Goal: Transaction & Acquisition: Purchase product/service

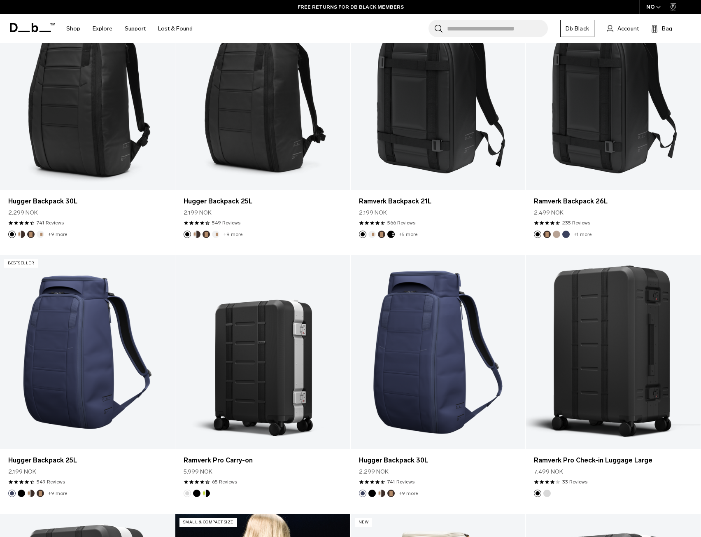
scroll to position [176, 0]
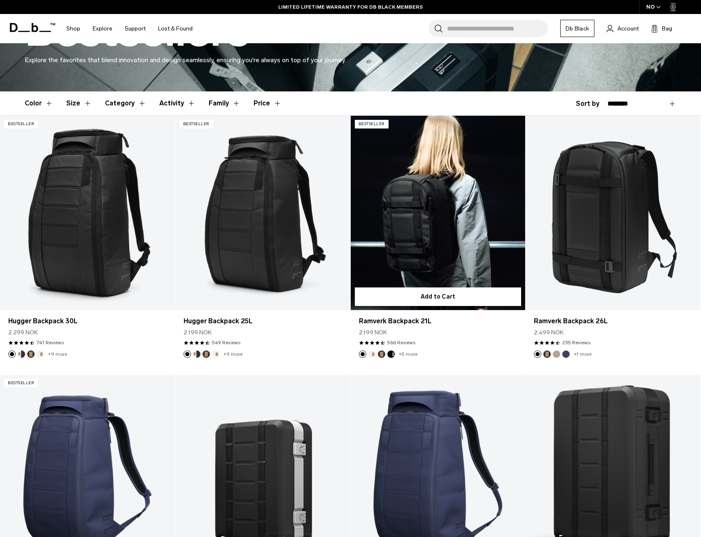
click at [413, 254] on link "Ramverk Backpack 21L" at bounding box center [438, 213] width 175 height 194
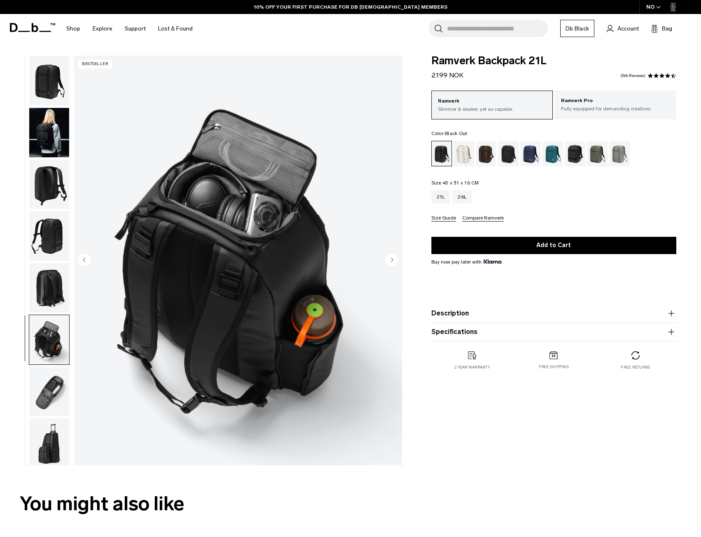
click at [56, 389] on img "button" at bounding box center [49, 391] width 40 height 49
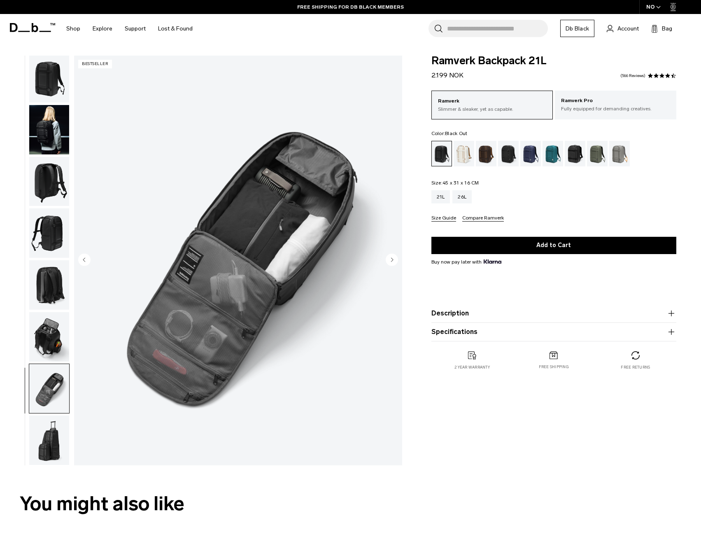
click at [50, 275] on img "button" at bounding box center [49, 284] width 40 height 49
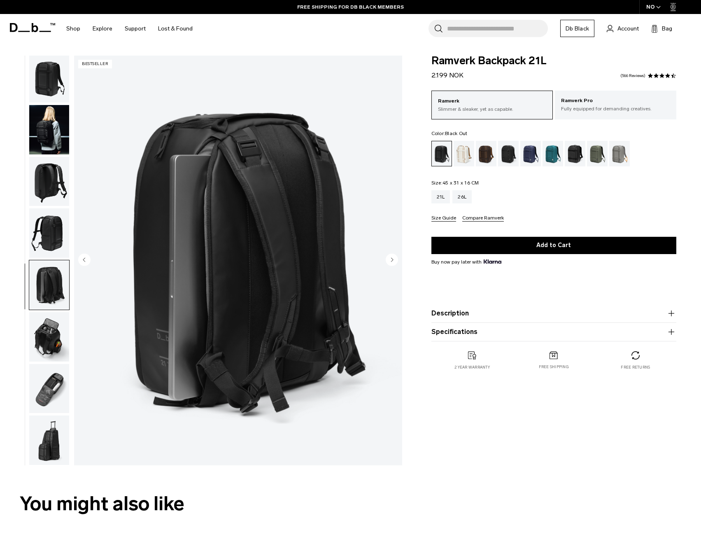
click at [51, 231] on img "button" at bounding box center [49, 232] width 40 height 49
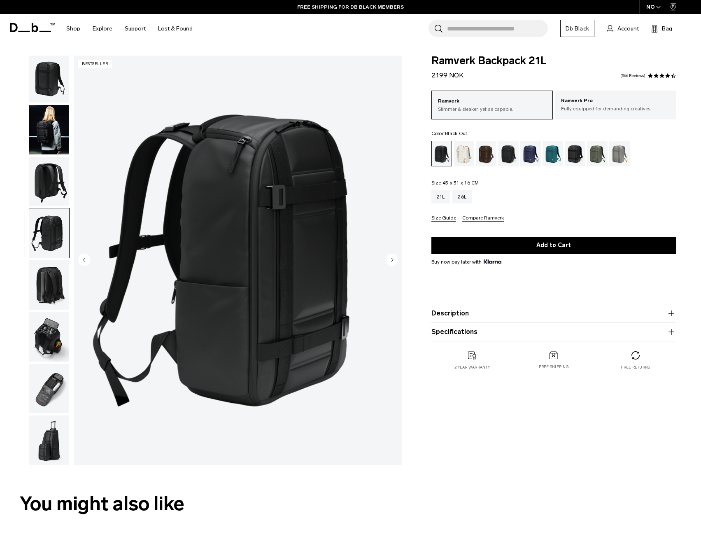
click at [42, 175] on img "button" at bounding box center [49, 181] width 40 height 49
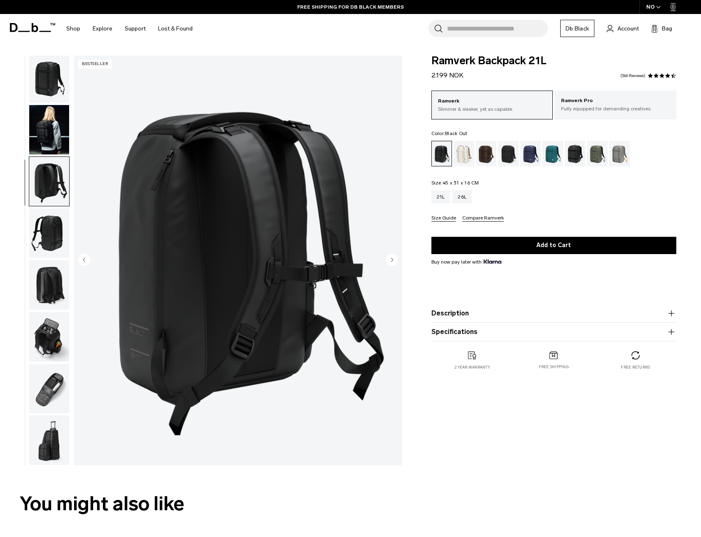
click at [49, 121] on img "button" at bounding box center [49, 129] width 40 height 49
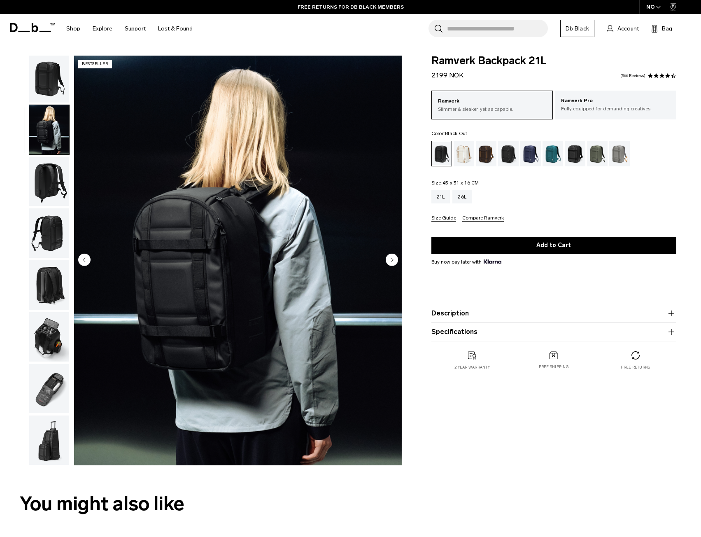
click at [52, 392] on img "button" at bounding box center [49, 388] width 40 height 49
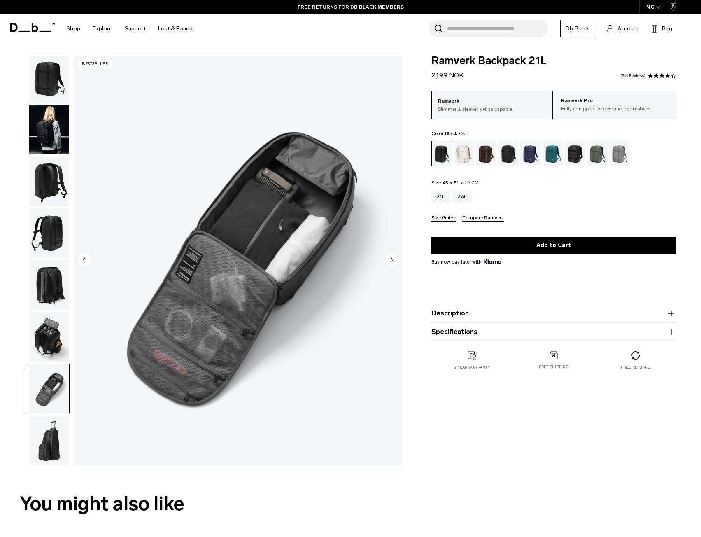
click at [54, 429] on img "button" at bounding box center [49, 440] width 40 height 49
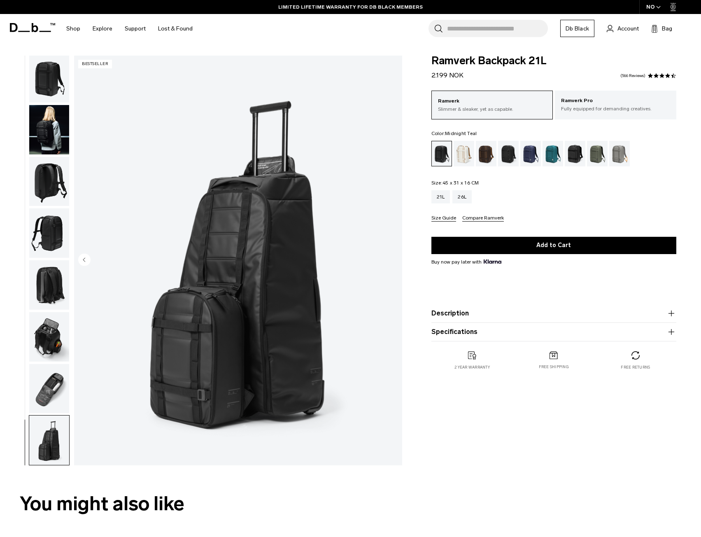
click at [548, 154] on div "Midnight Teal" at bounding box center [553, 154] width 21 height 26
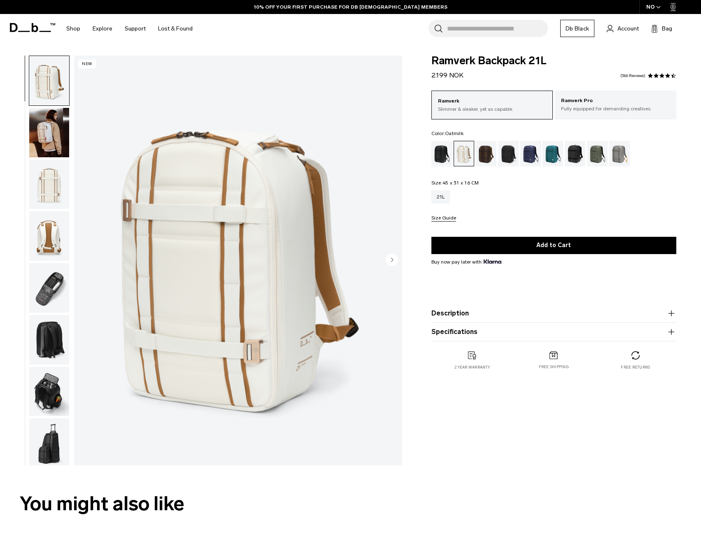
click at [47, 128] on img "button" at bounding box center [49, 132] width 40 height 49
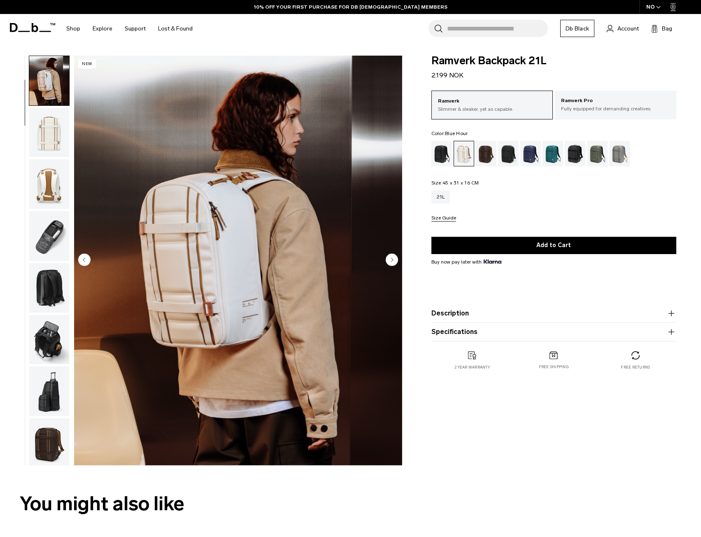
click at [504, 159] on div "Charcoal Grey" at bounding box center [508, 154] width 21 height 26
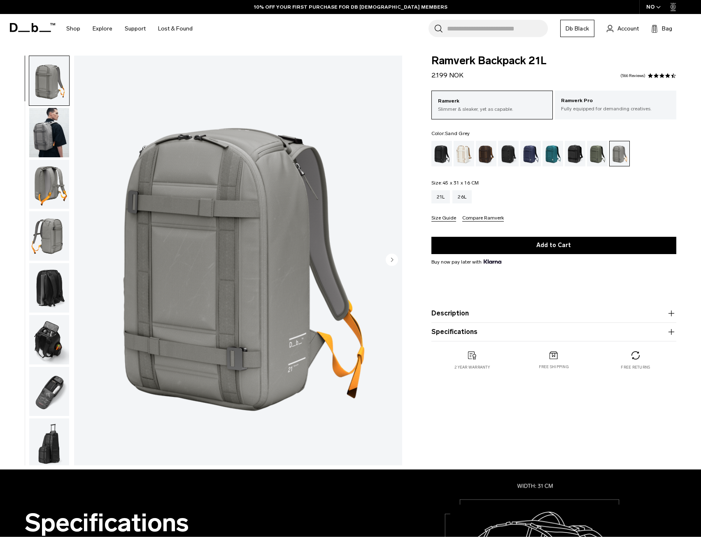
click at [49, 287] on img "button" at bounding box center [49, 287] width 40 height 49
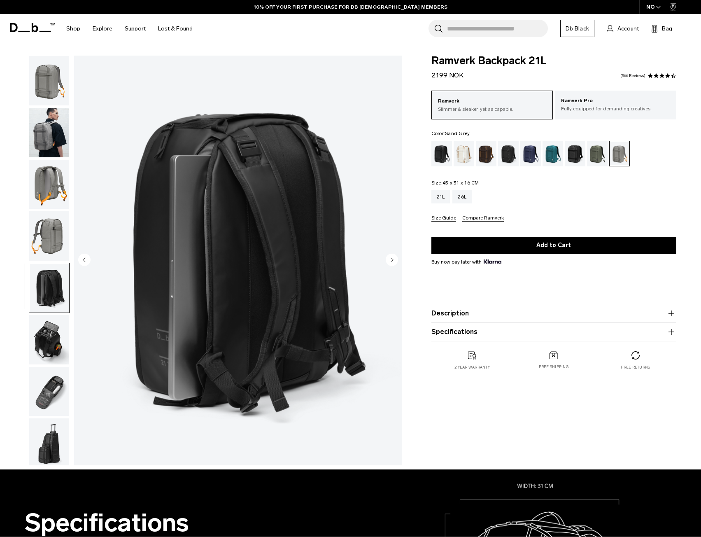
scroll to position [3, 0]
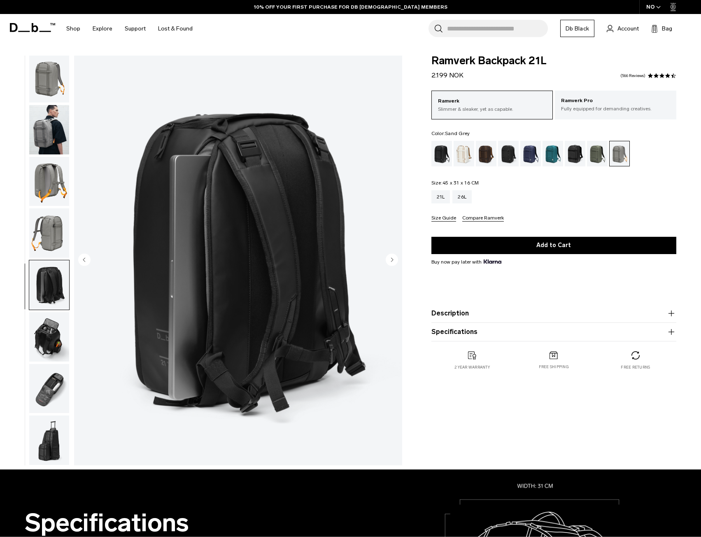
click at [54, 335] on img "button" at bounding box center [49, 336] width 40 height 49
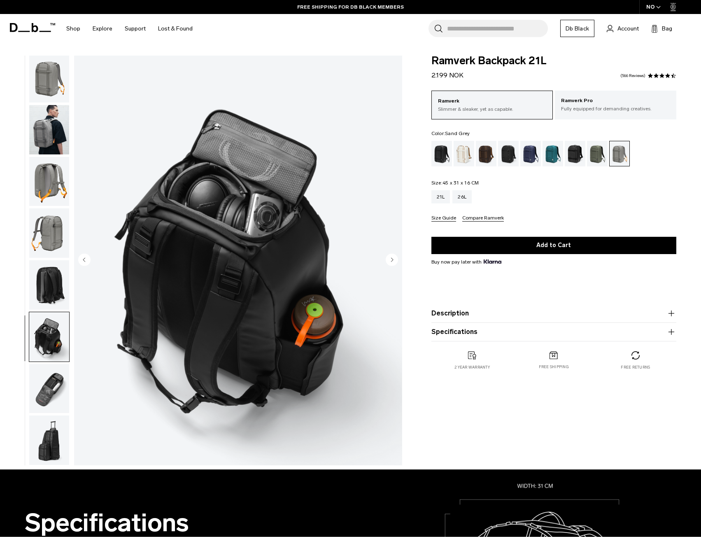
click at [54, 386] on img "button" at bounding box center [49, 388] width 40 height 49
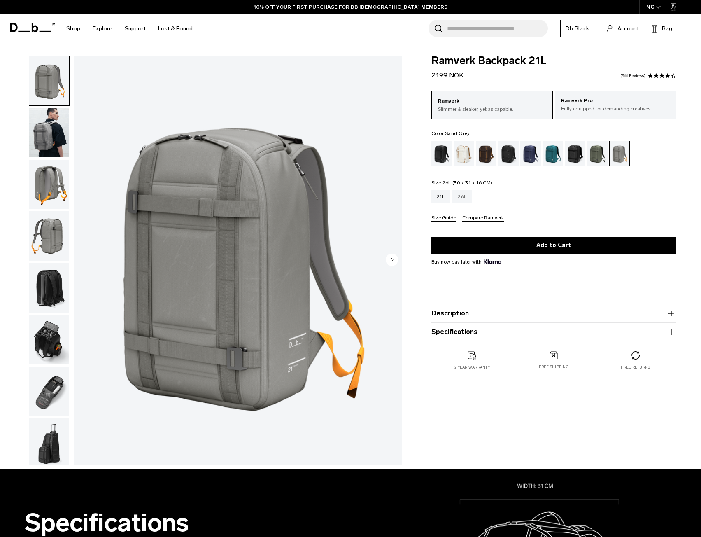
click at [465, 198] on div "26L" at bounding box center [462, 196] width 19 height 13
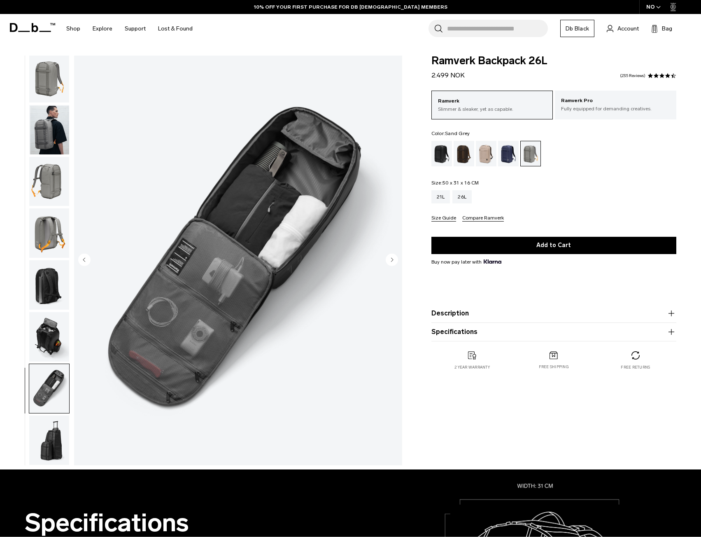
click at [57, 425] on img "button" at bounding box center [49, 440] width 40 height 49
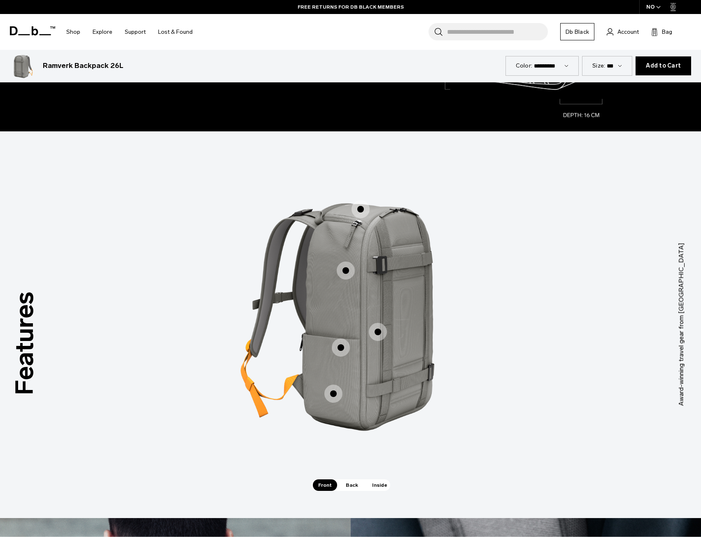
scroll to position [659, 0]
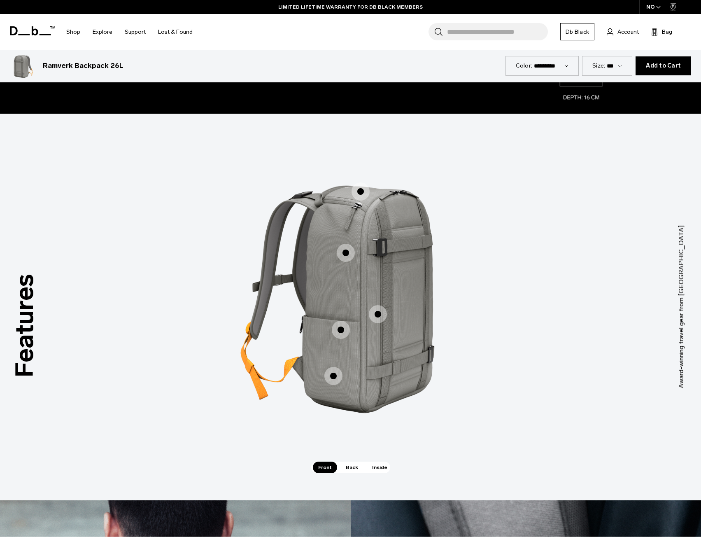
click at [379, 314] on span "1 / 3" at bounding box center [378, 314] width 18 height 18
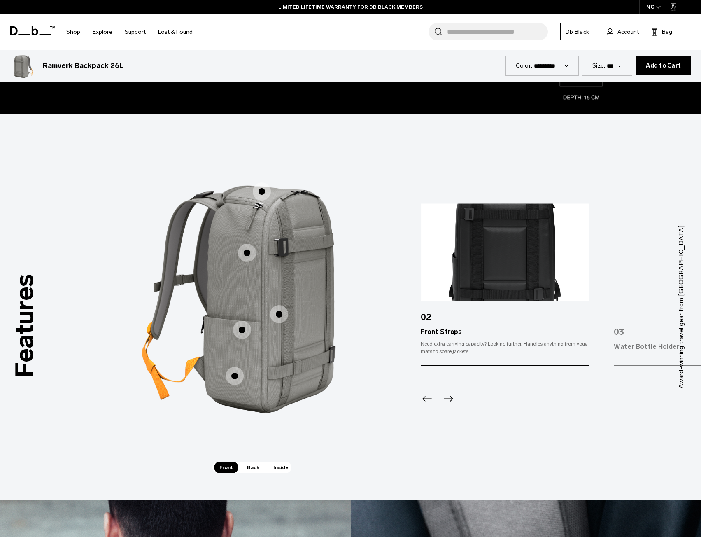
click at [241, 333] on span "1 / 3" at bounding box center [242, 330] width 18 height 18
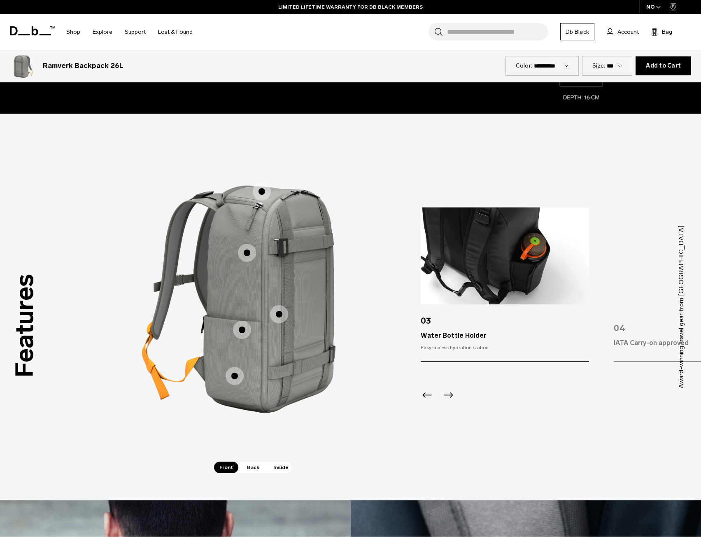
click at [235, 374] on span "1 / 3" at bounding box center [235, 376] width 18 height 18
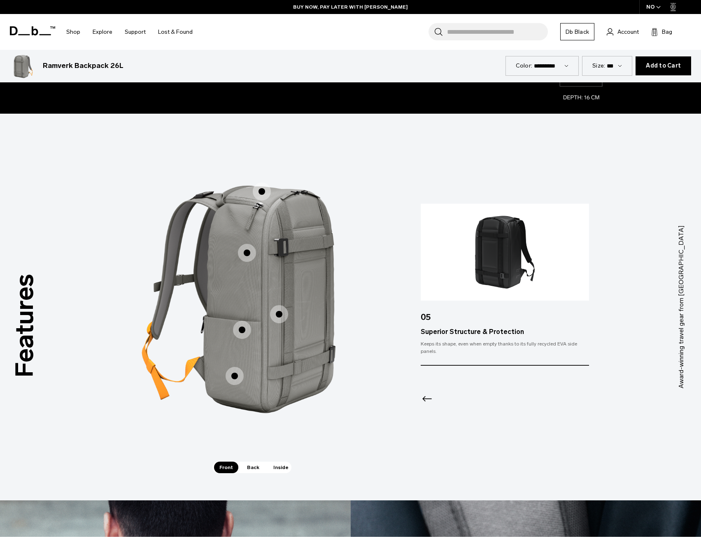
click at [255, 182] on label "Accessible Top Pocket" at bounding box center [262, 192] width 20 height 20
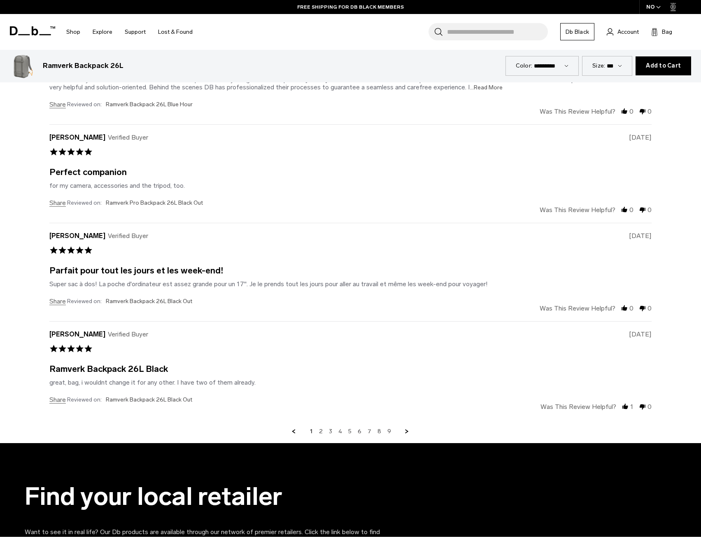
scroll to position [2800, 0]
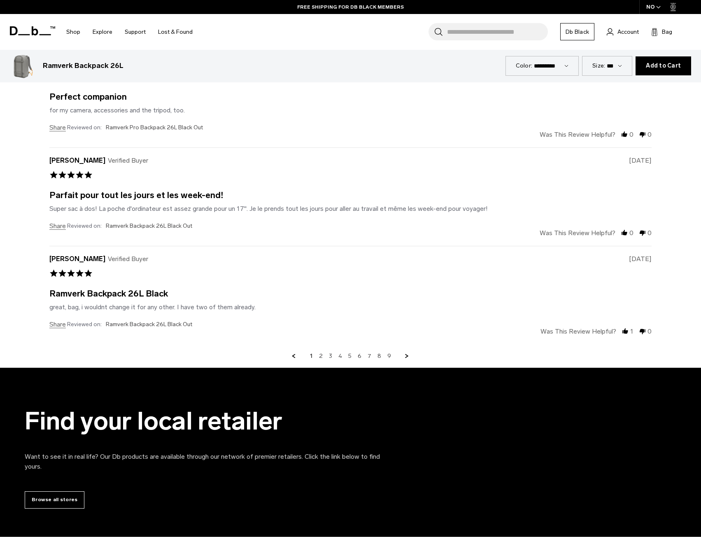
click at [404, 357] on link "Next Page" at bounding box center [407, 356] width 7 height 7
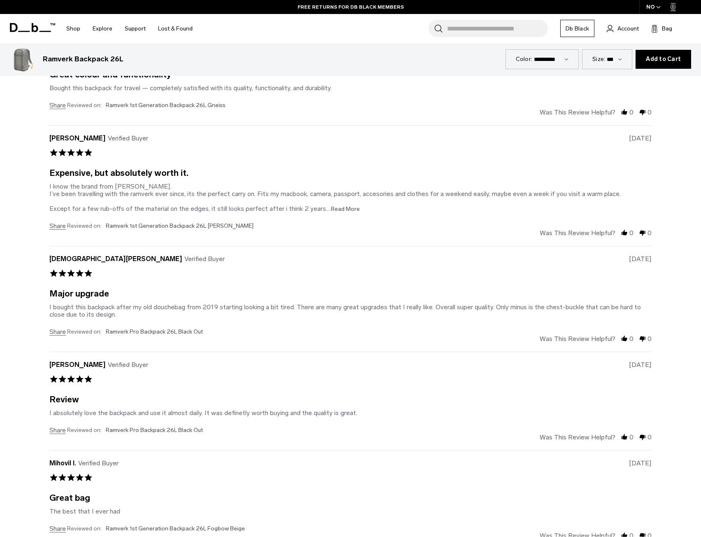
scroll to position [2614, 0]
